Goal: Navigation & Orientation: Find specific page/section

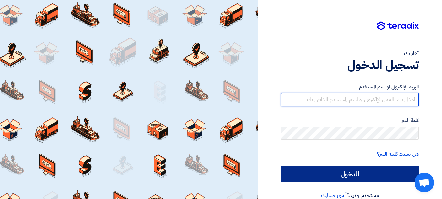
type input "[PERSON_NAME][EMAIL_ADDRESS][PERSON_NAME][DOMAIN_NAME]"
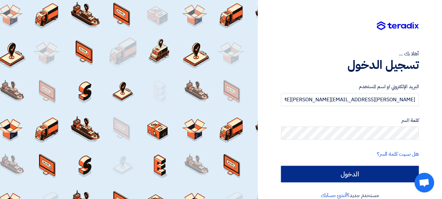
click at [377, 171] on input "الدخول" at bounding box center [350, 174] width 138 height 16
type input "Sign in"
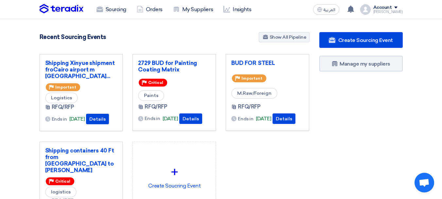
click at [226, 138] on div "BUD FOR STEEL Priority Important M.Raw/Foreign RFQ/RFP Ends in [DATE]" at bounding box center [267, 97] width 93 height 87
